Goal: Use online tool/utility: Use online tool/utility

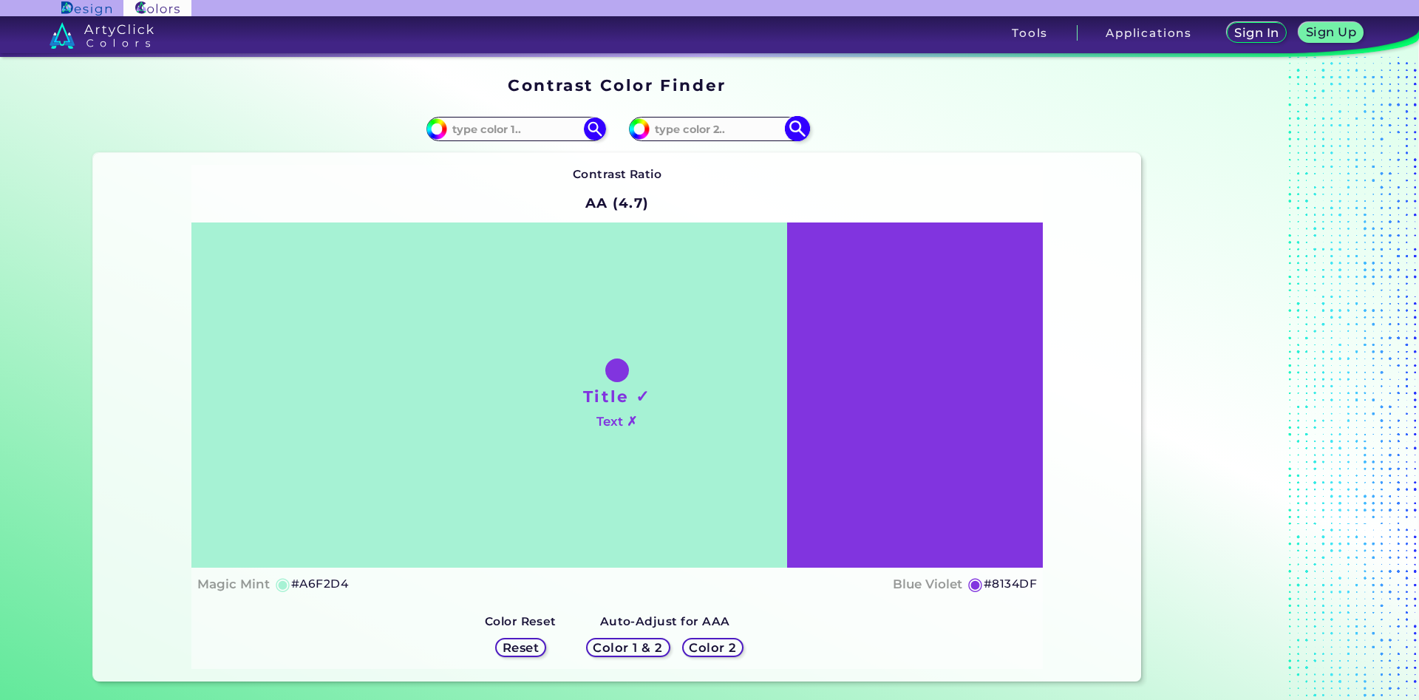
click at [679, 126] on input at bounding box center [719, 129] width 138 height 20
type input "fdcda2"
click at [796, 129] on img at bounding box center [797, 129] width 26 height 26
type input "#fdcda2"
type input "#FDCDA2"
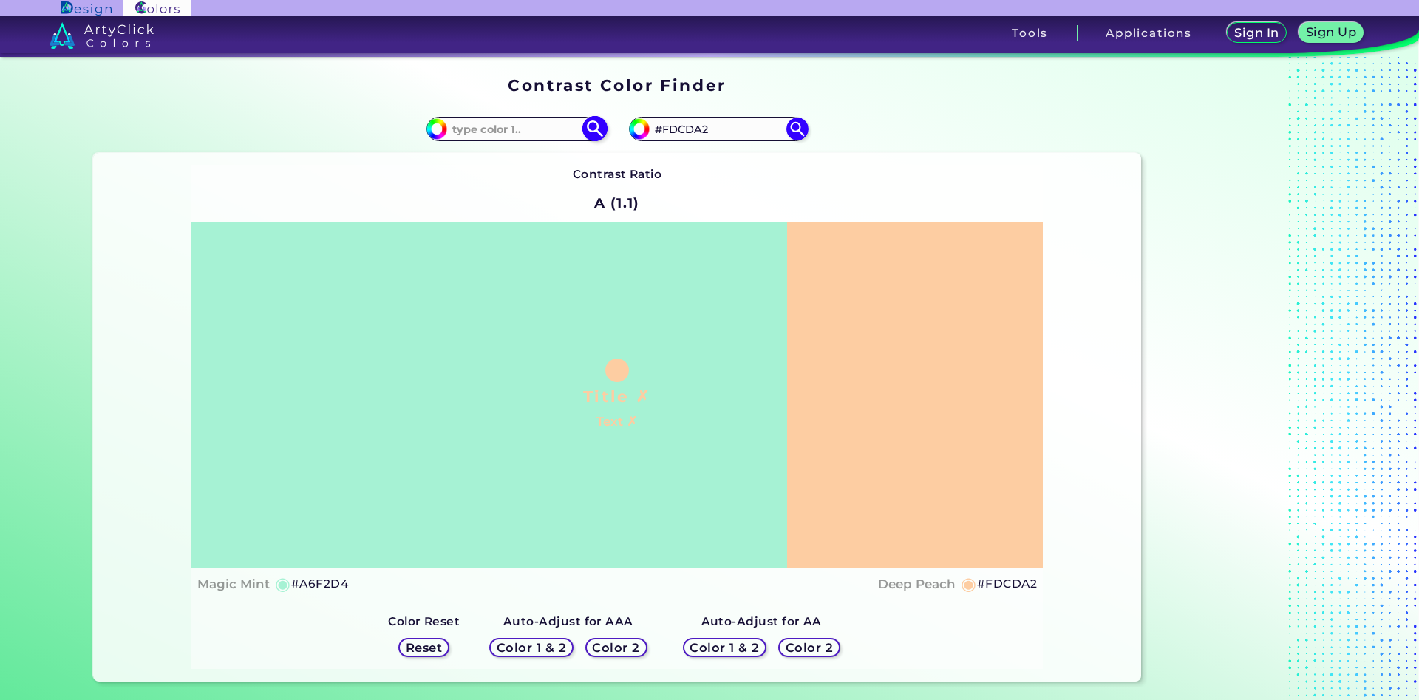
click at [486, 132] on input at bounding box center [516, 129] width 138 height 20
type input "fbcca1"
click at [588, 130] on img at bounding box center [595, 129] width 26 height 26
type input "#fbcca1"
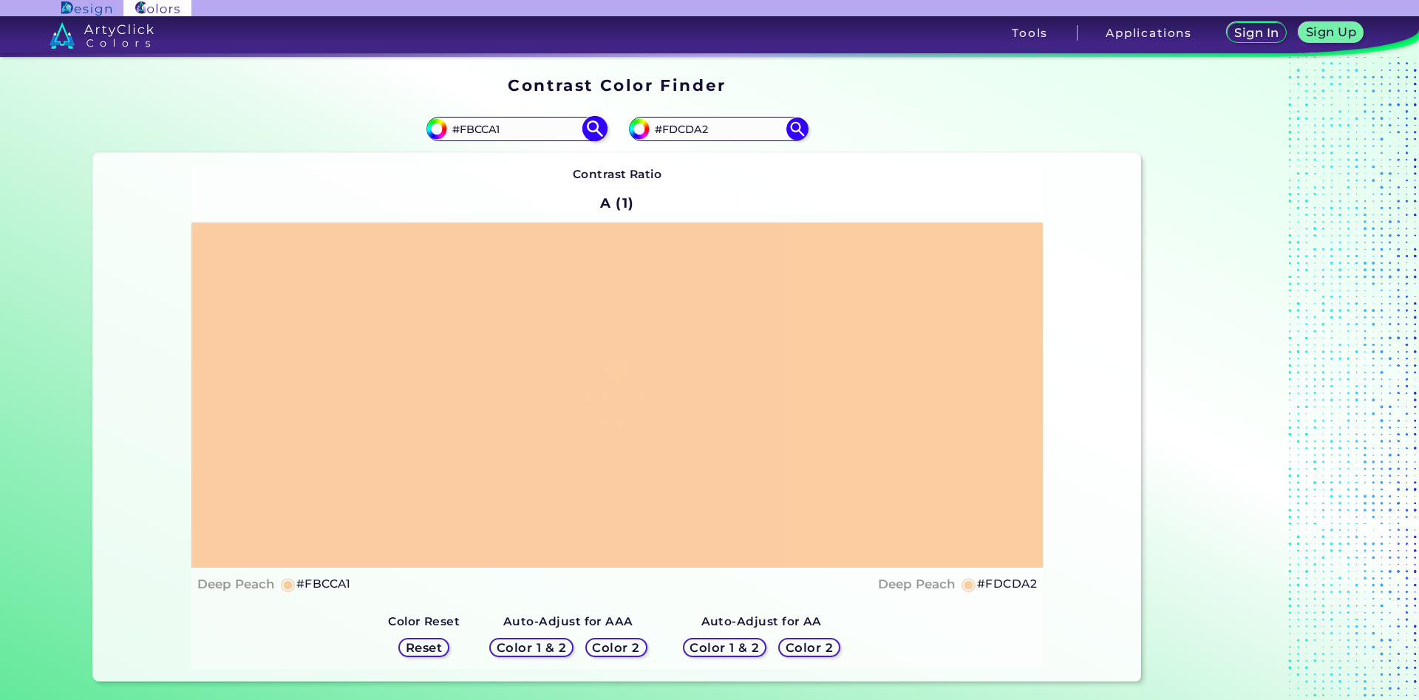
click at [500, 129] on input "#FBCCA1" at bounding box center [516, 129] width 138 height 20
drag, startPoint x: 515, startPoint y: 132, endPoint x: 467, endPoint y: 130, distance: 47.3
click at [467, 130] on input "#FBCCA1" at bounding box center [516, 129] width 138 height 20
type input "#Ffcfa4"
click at [597, 129] on img at bounding box center [595, 129] width 26 height 26
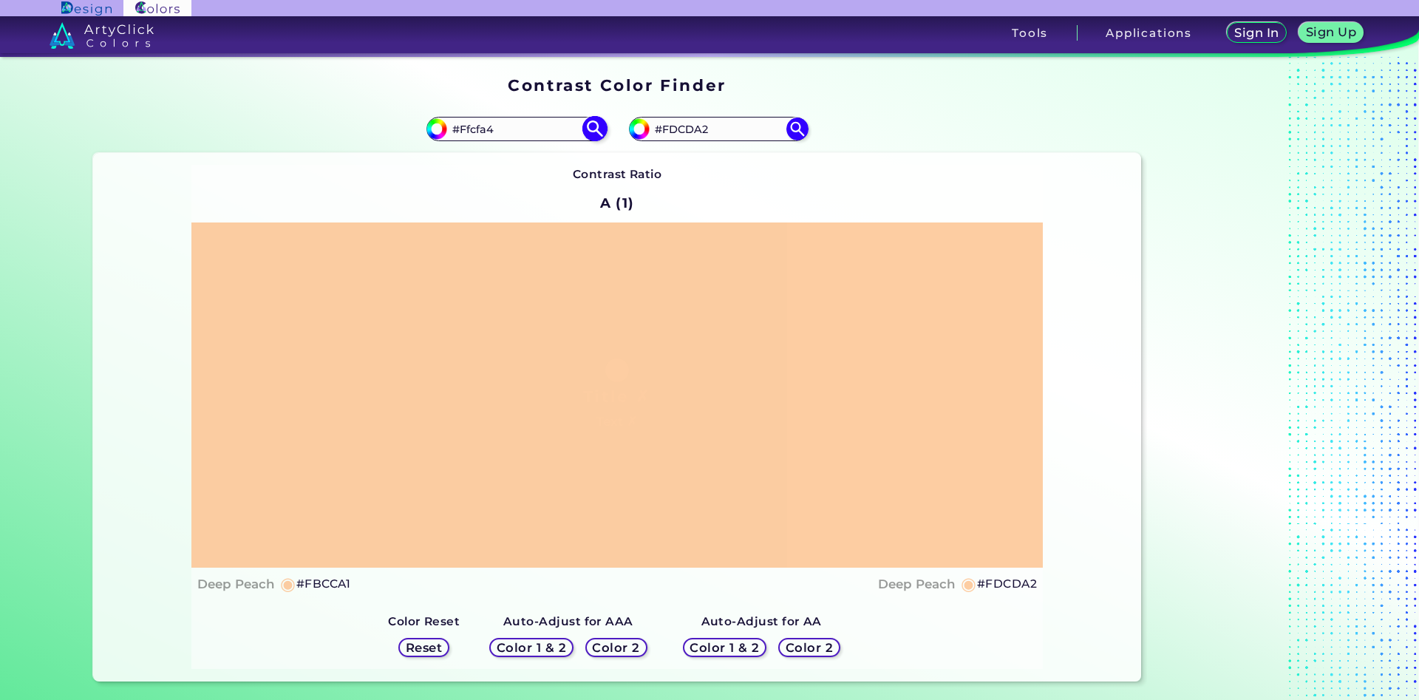
type input "#ffcfa4"
drag, startPoint x: 512, startPoint y: 134, endPoint x: 469, endPoint y: 135, distance: 42.9
click at [469, 135] on input "#FFCFA4" at bounding box center [516, 129] width 138 height 20
type input "#Fecfa3"
click at [597, 125] on img at bounding box center [595, 129] width 26 height 26
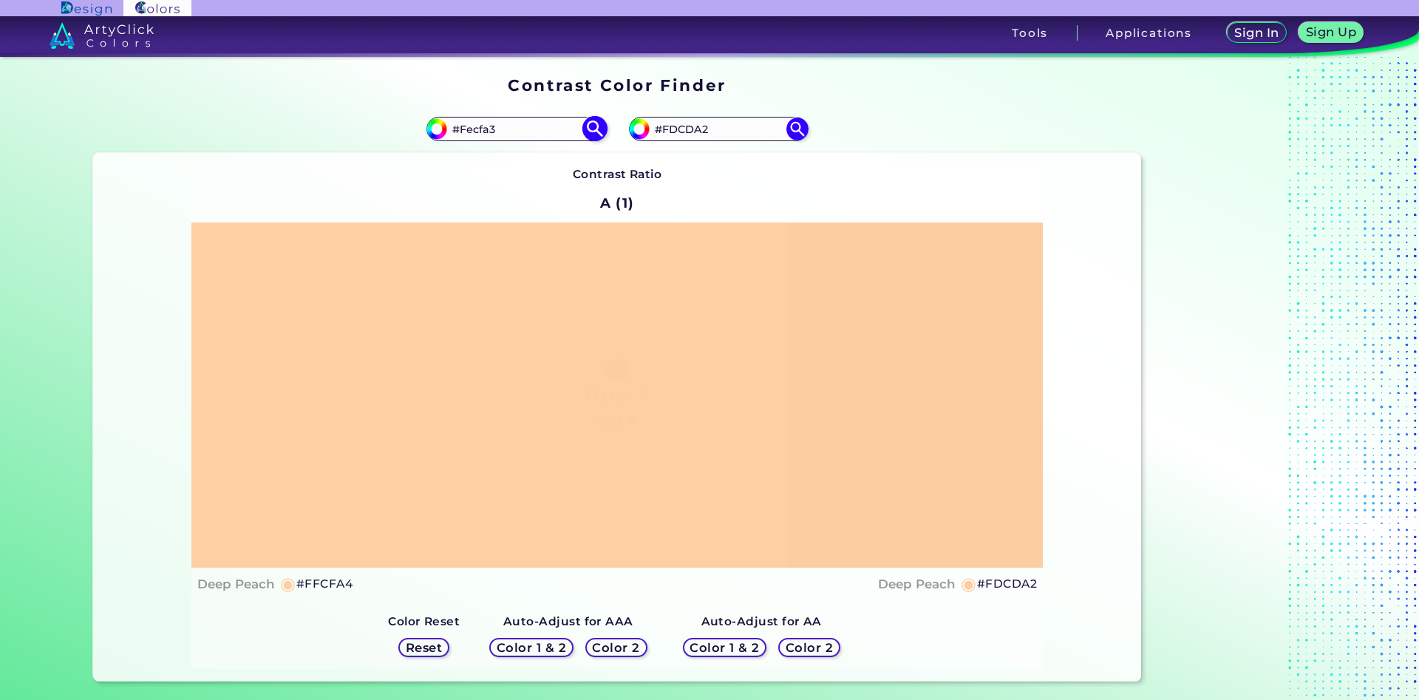
type input "#fecfa3"
drag, startPoint x: 527, startPoint y: 127, endPoint x: 471, endPoint y: 127, distance: 56.2
click at [471, 127] on input "#FECFA3" at bounding box center [516, 129] width 138 height 20
type input "#Ffcfa3"
type input "#ffcfa3"
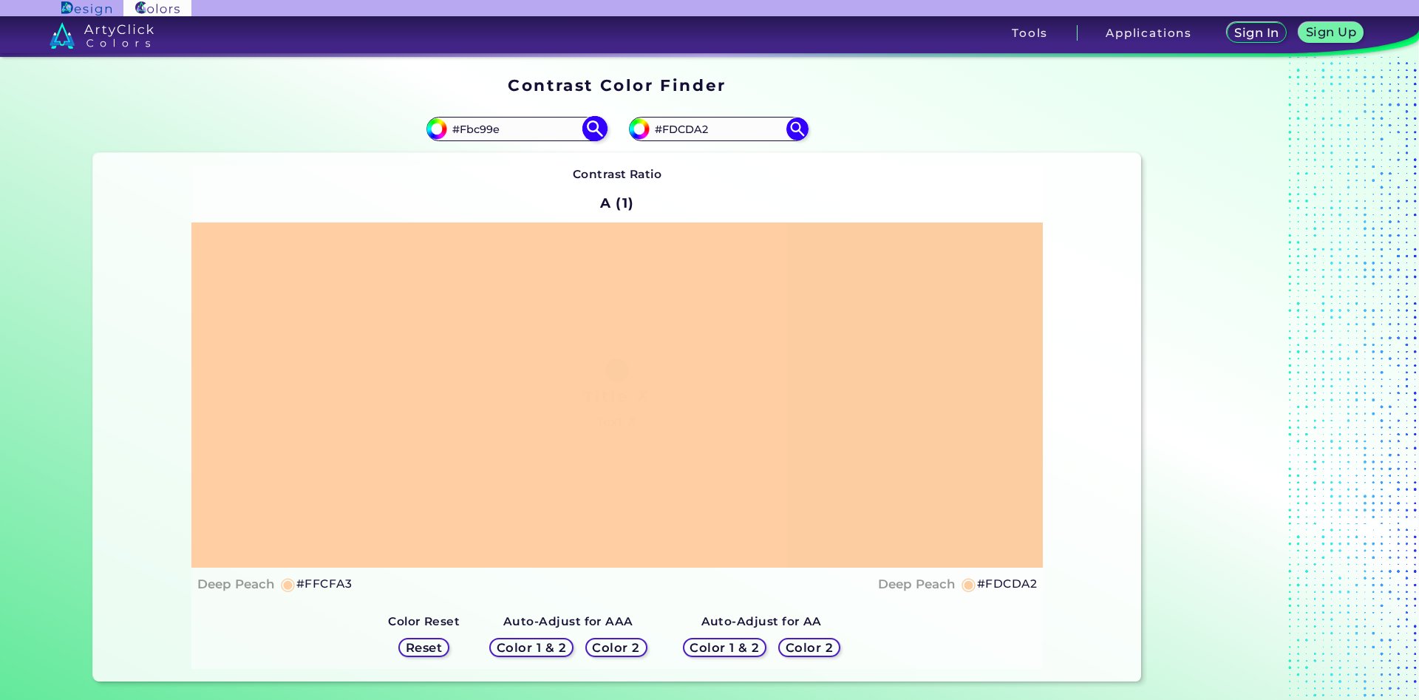
type input "#Fbc99e"
type input "#fbc99e"
type input "#FBcca1"
type input "#fbcca1"
type input "#F"
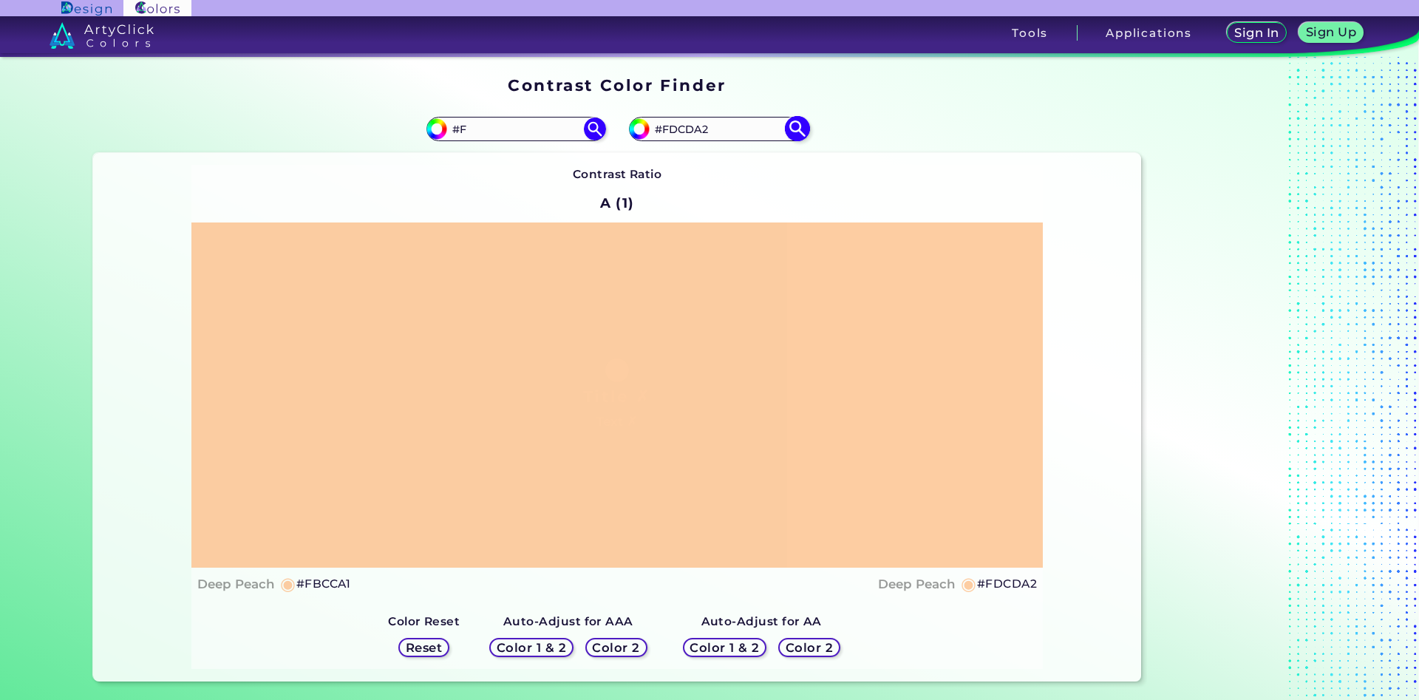
click at [673, 133] on input "#FDCDA2" at bounding box center [719, 129] width 138 height 20
type input "#FbCDA2"
click at [795, 127] on img at bounding box center [797, 129] width 26 height 26
type input "#fbcda2"
click at [667, 127] on input "#FBCDA2" at bounding box center [719, 129] width 138 height 20
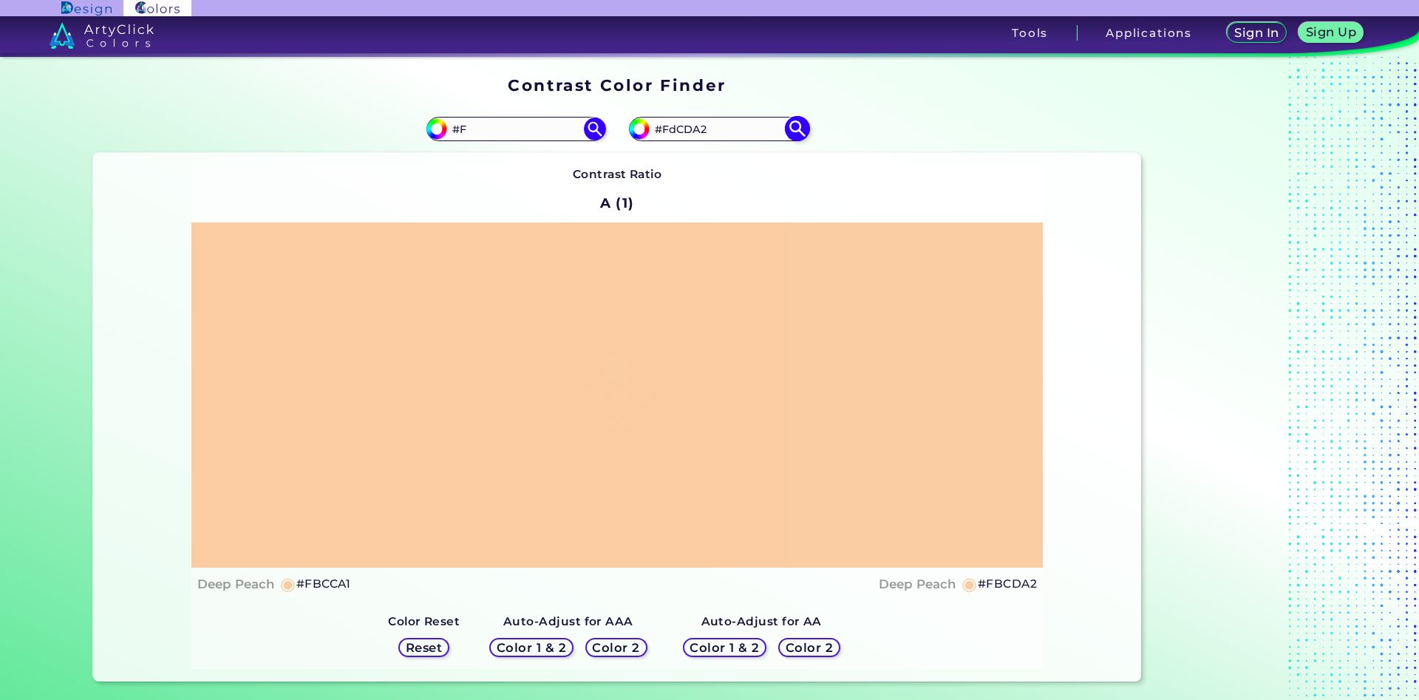
type input "#FdCDA2"
click at [800, 130] on img at bounding box center [797, 129] width 26 height 26
type input "#fdcda2"
click at [670, 126] on input "#FDCDA2" at bounding box center [719, 129] width 138 height 20
type input "#FeCDA2"
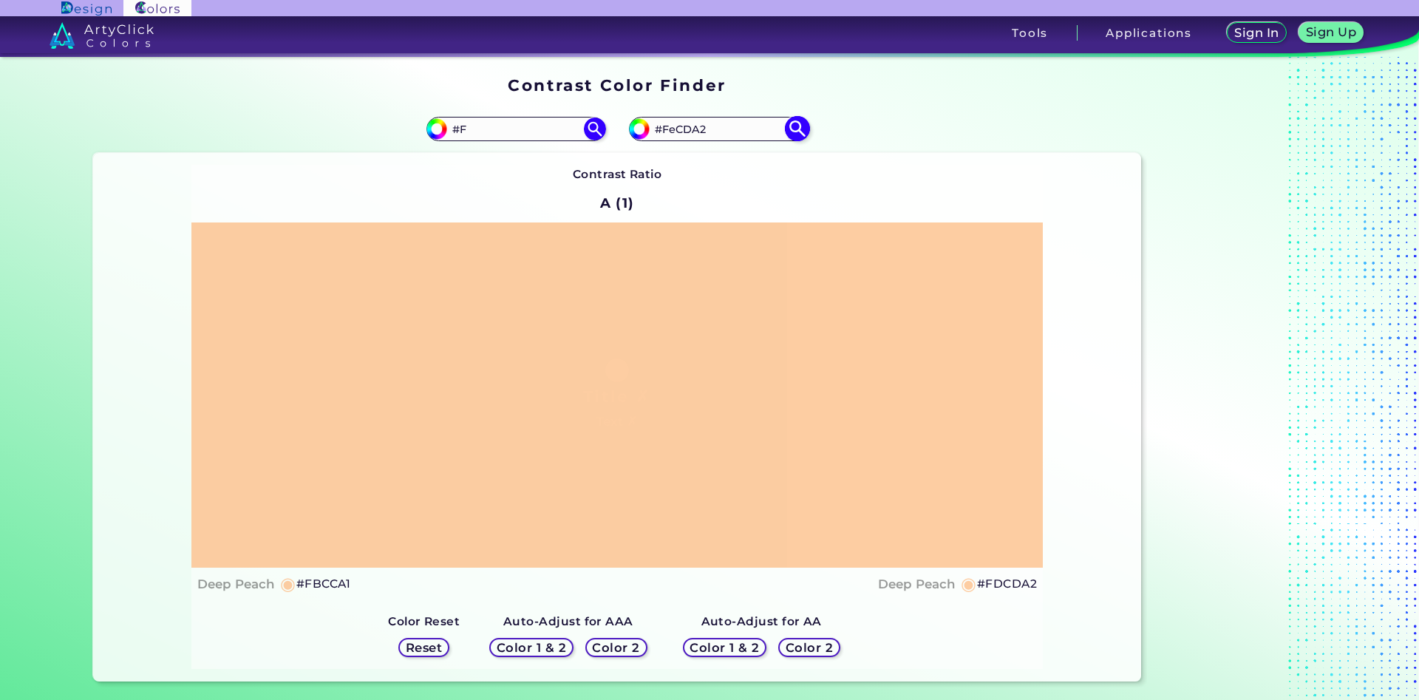
click at [802, 125] on img at bounding box center [797, 129] width 26 height 26
type input "#fecda2"
type input "#FECDA2"
click at [495, 132] on input "#F" at bounding box center [516, 129] width 138 height 20
type input "#Ffd1a1"
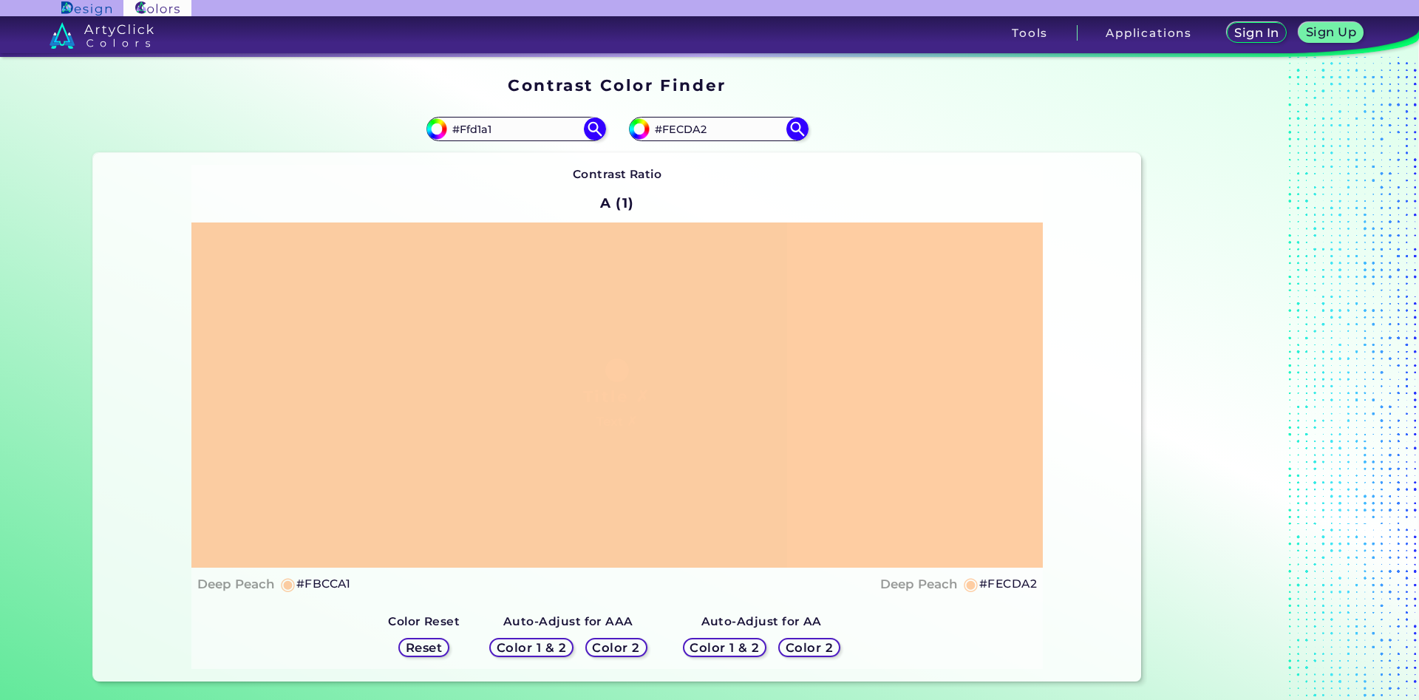
type input "#ffd1a1"
type input "#FFD1A1"
click at [674, 138] on input "#FECDA2" at bounding box center [719, 129] width 138 height 20
type input "#FdCDA2"
click at [796, 130] on img at bounding box center [797, 129] width 26 height 26
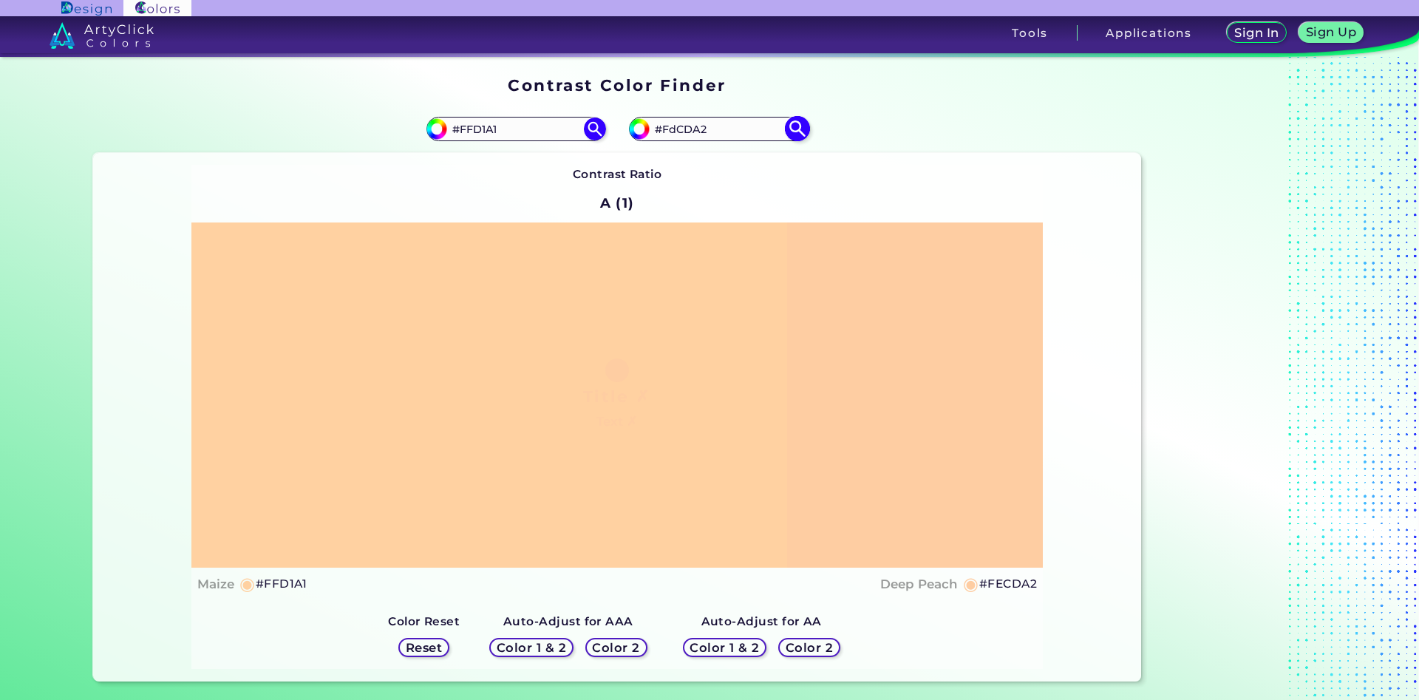
type input "#fdcda2"
click at [673, 138] on input "#FDCDA2" at bounding box center [719, 129] width 138 height 20
type input "#FeCDA2"
click at [798, 123] on img at bounding box center [797, 129] width 26 height 26
type input "#fecda2"
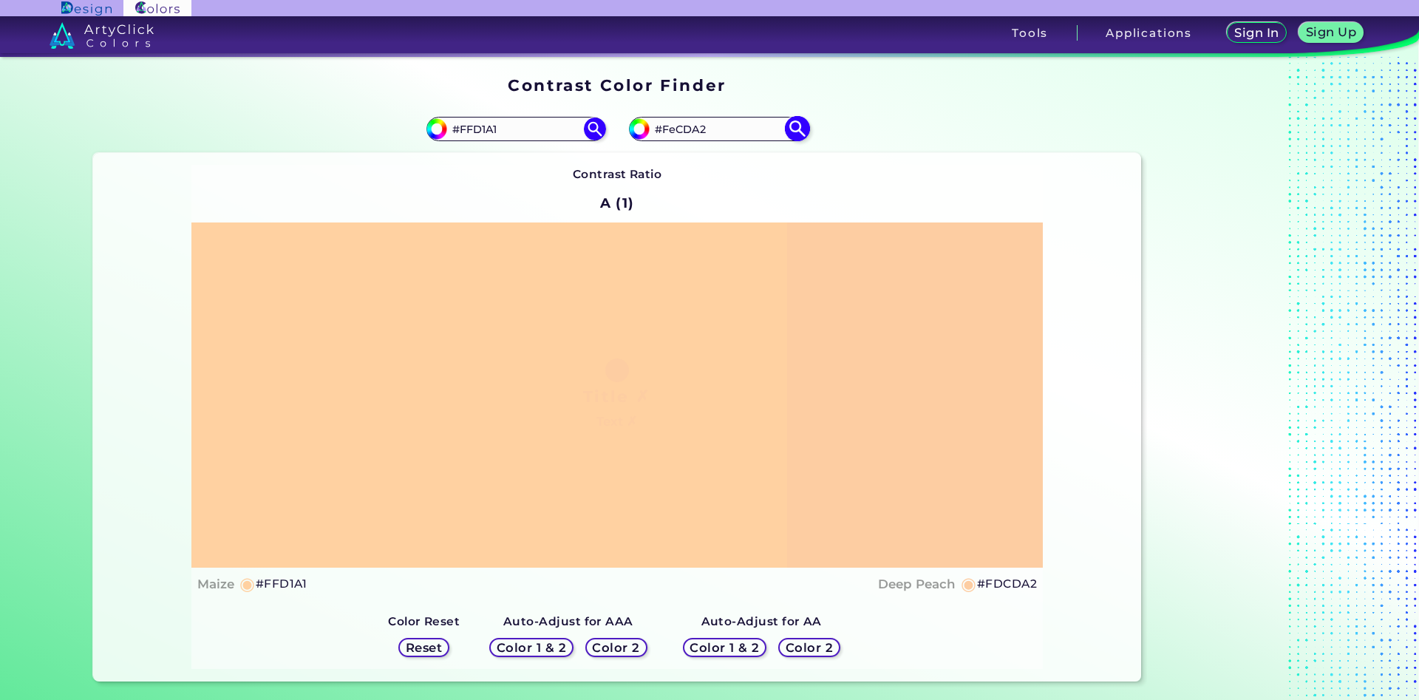
type input "#FECDA2"
drag, startPoint x: 511, startPoint y: 131, endPoint x: 486, endPoint y: 131, distance: 25.1
click at [486, 131] on input "#FFD1A1" at bounding box center [516, 129] width 138 height 20
type input "#Feca94"
type input "#feca94"
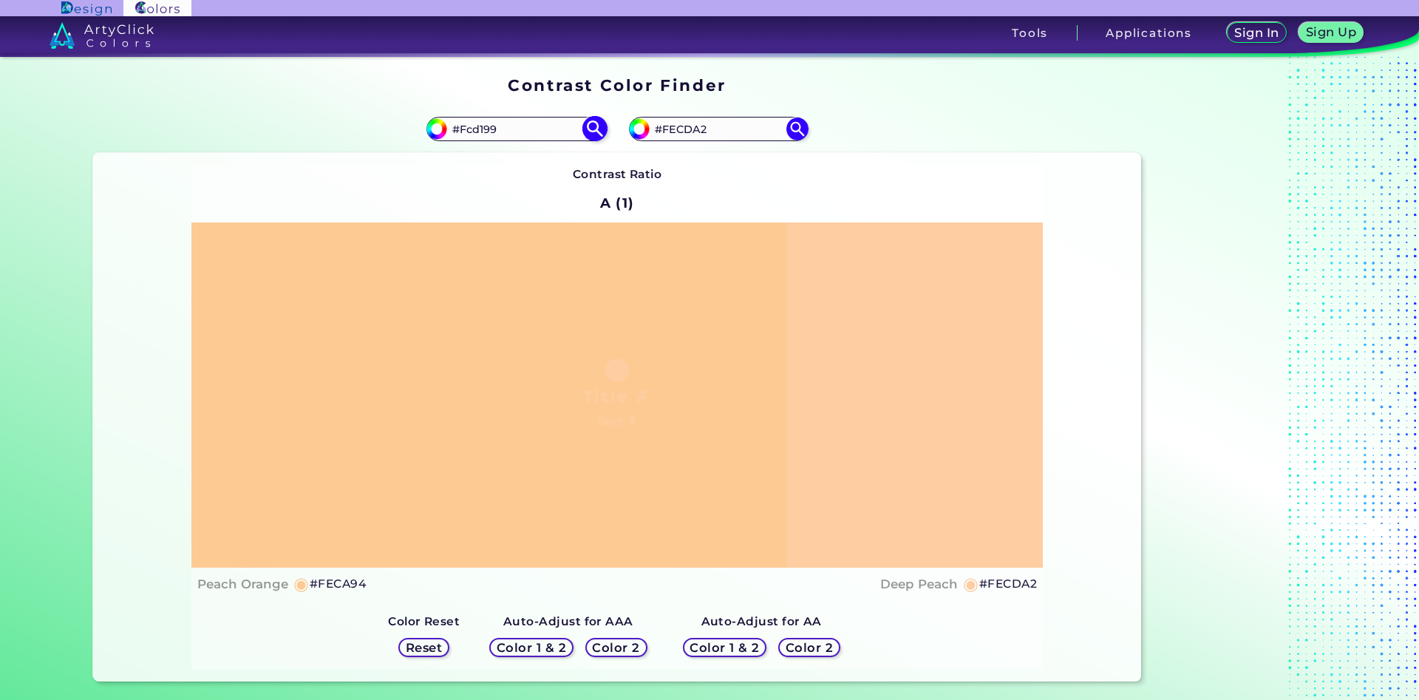
type input "#Fcd199"
type input "#fcd199"
type input "#Ffc79b"
type input "#ffc79b"
type input "#Fecb95"
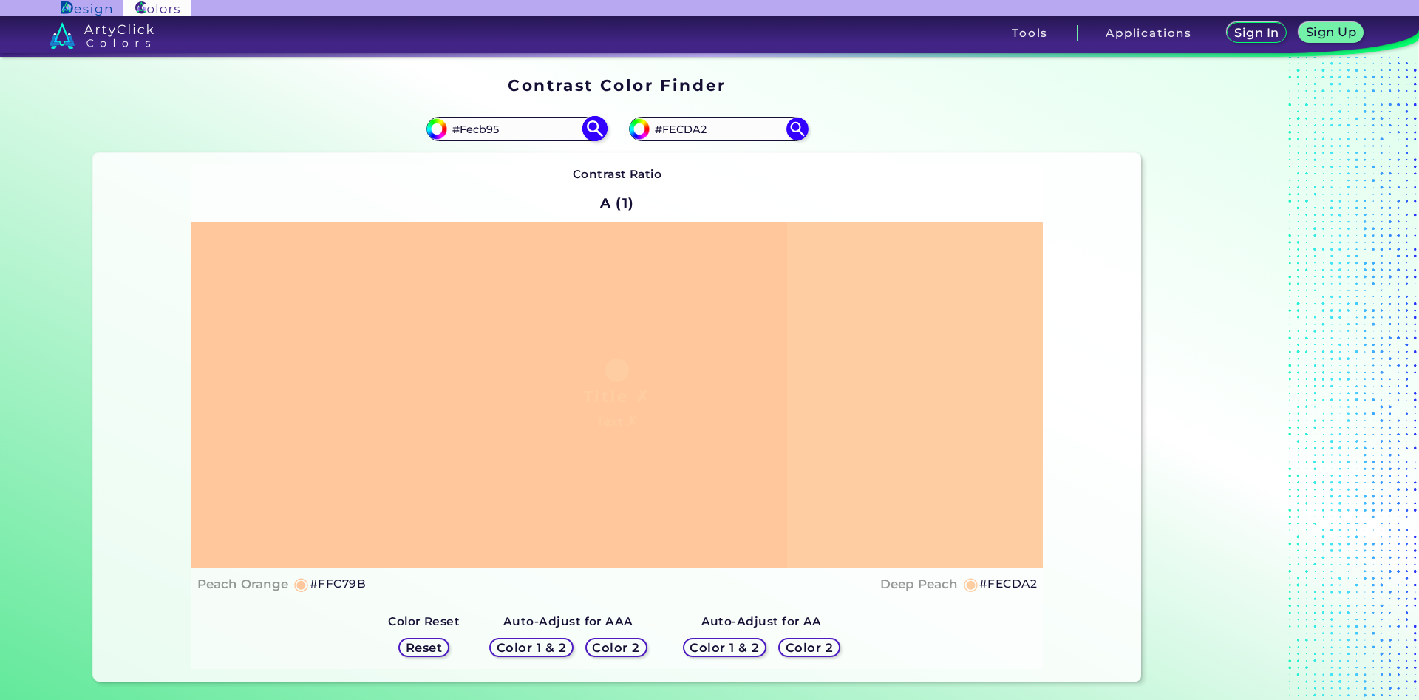
type input "#fecb95"
type input "#F6d3a1"
type input "#f6d3a1"
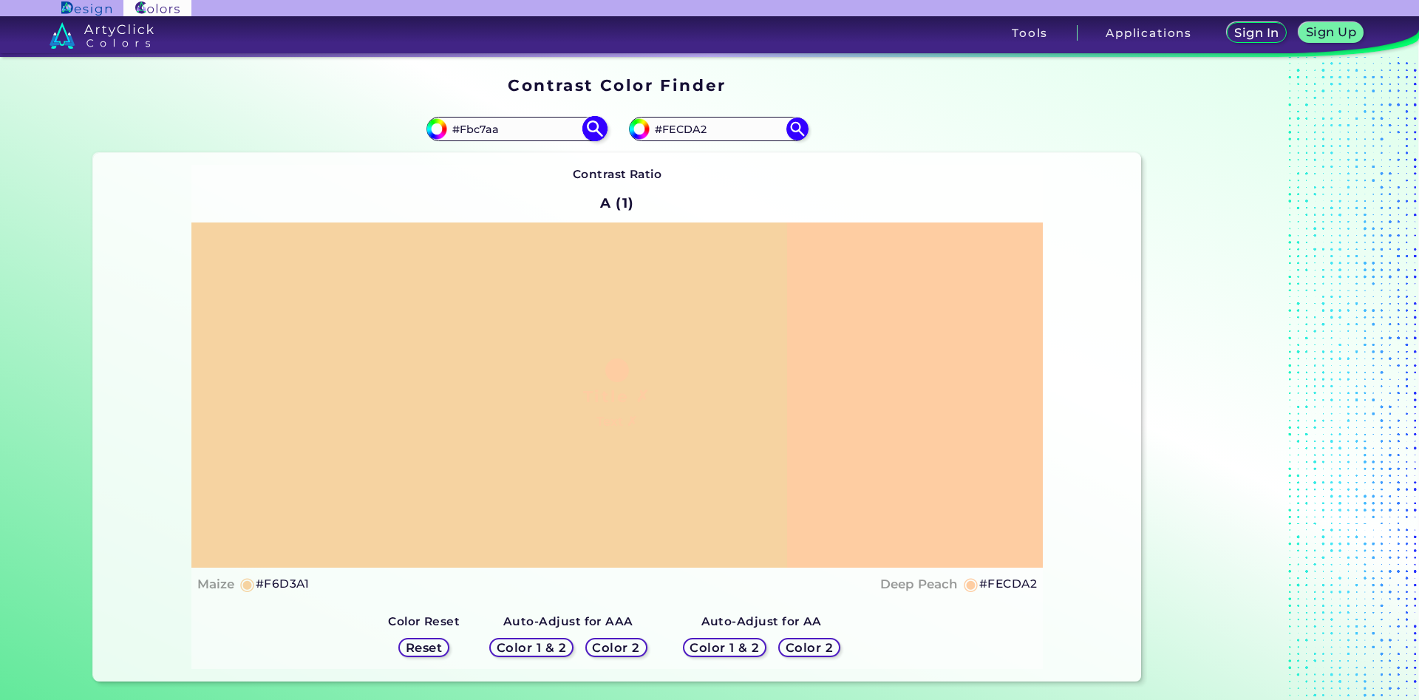
type input "#Fbc7aa"
type input "#fbc7aa"
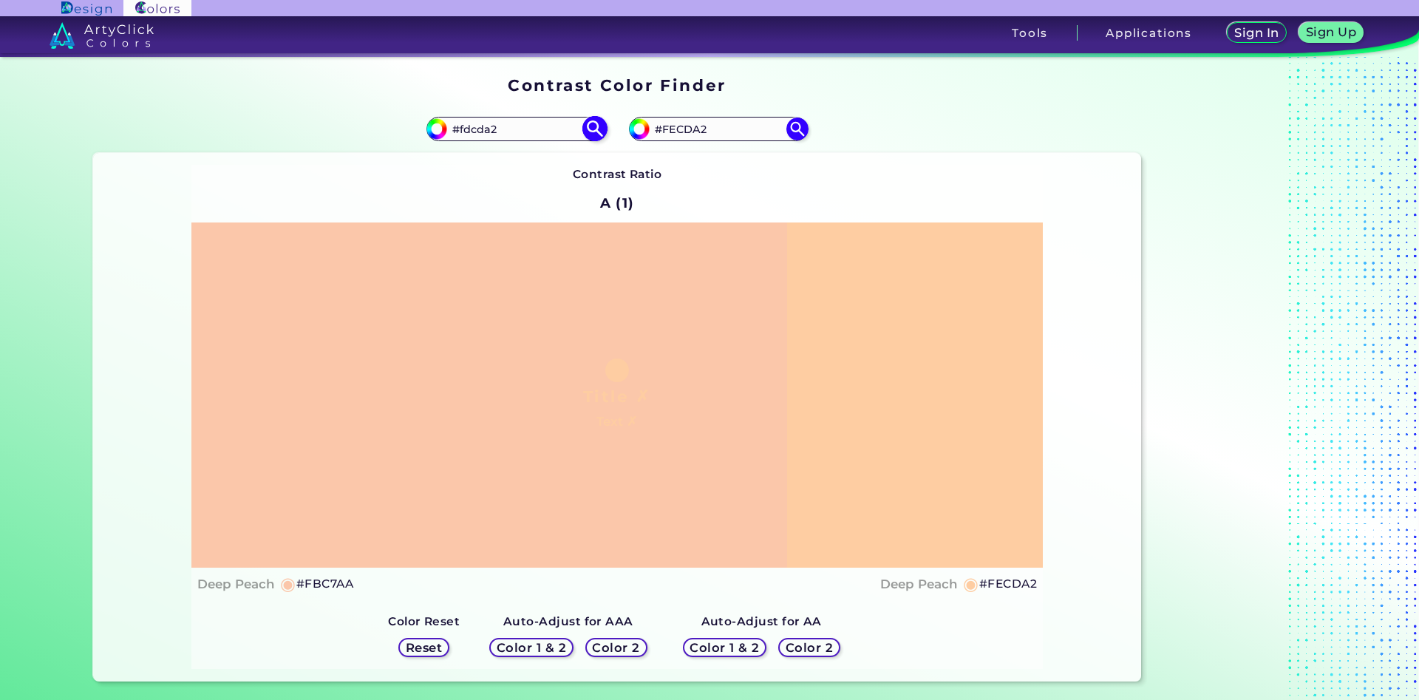
type input "#fdcda2"
type input "#FDCDA2"
